Goal: Transaction & Acquisition: Purchase product/service

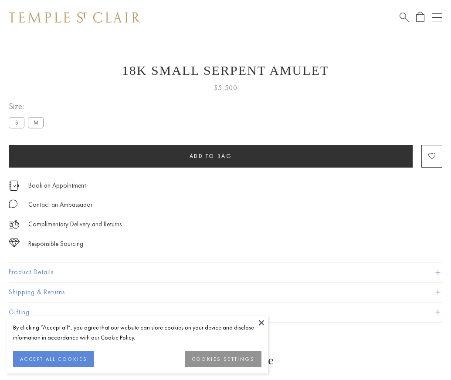
click at [210, 156] on span "Add to bag" at bounding box center [211, 156] width 43 height 7
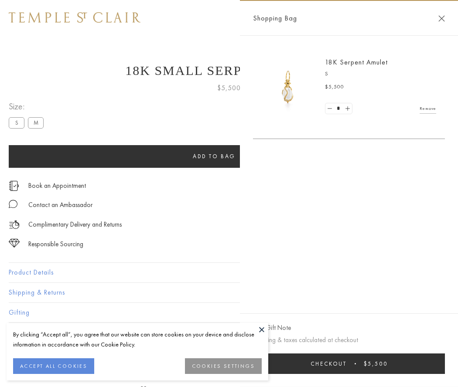
click at [349, 363] on button "Checkout $5,500" at bounding box center [349, 363] width 192 height 20
